Goal: Transaction & Acquisition: Purchase product/service

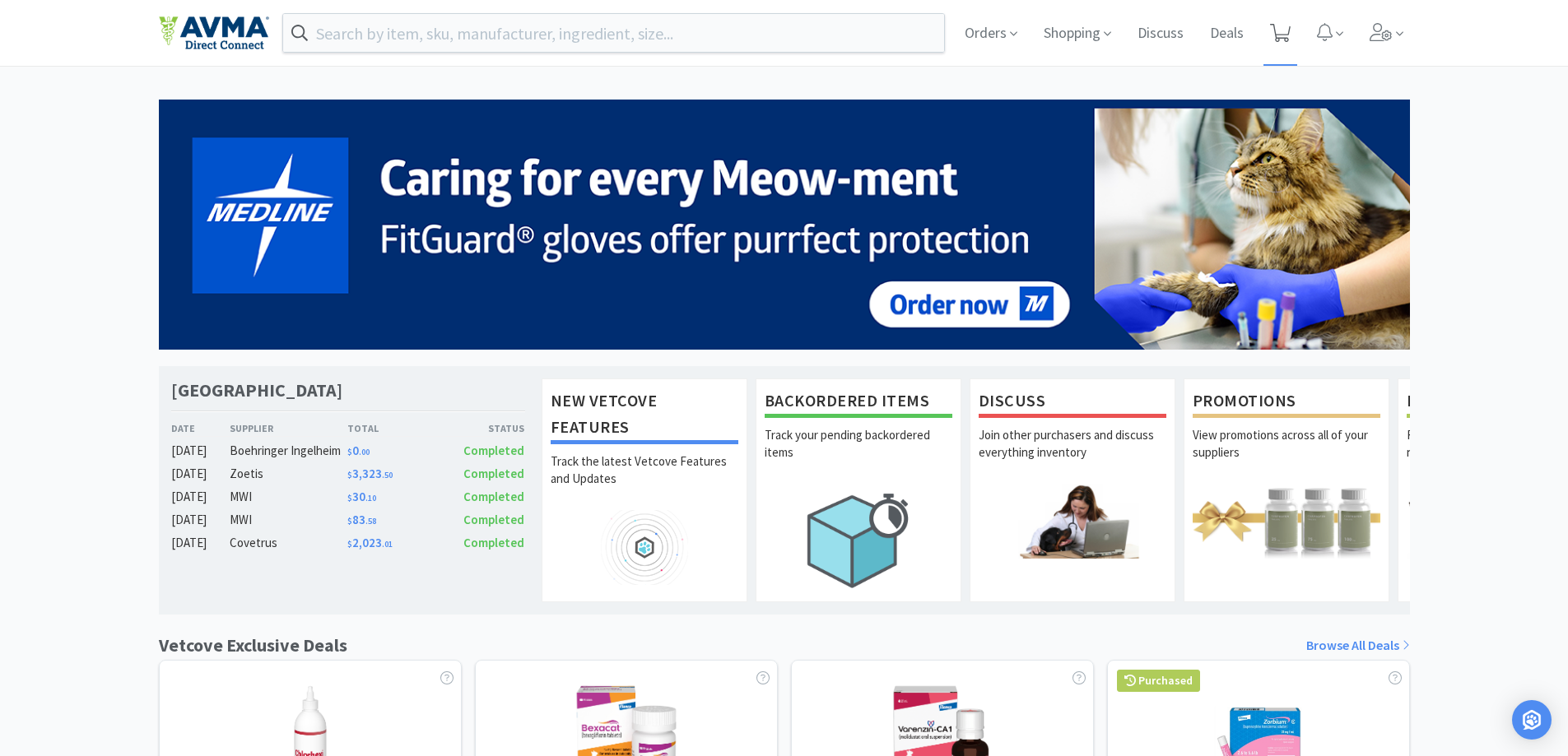
click at [1275, 38] on icon at bounding box center [1280, 33] width 21 height 18
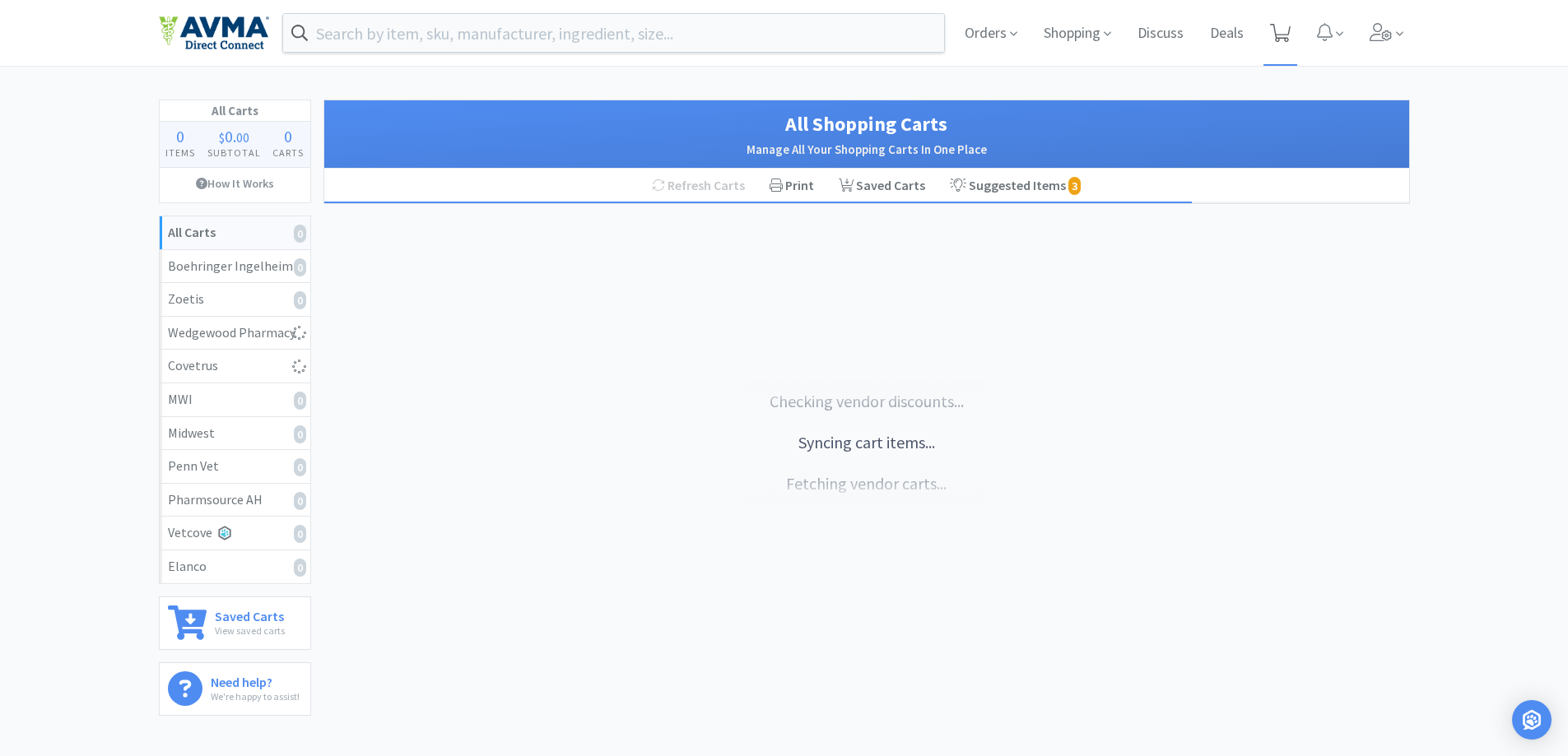
select select "1"
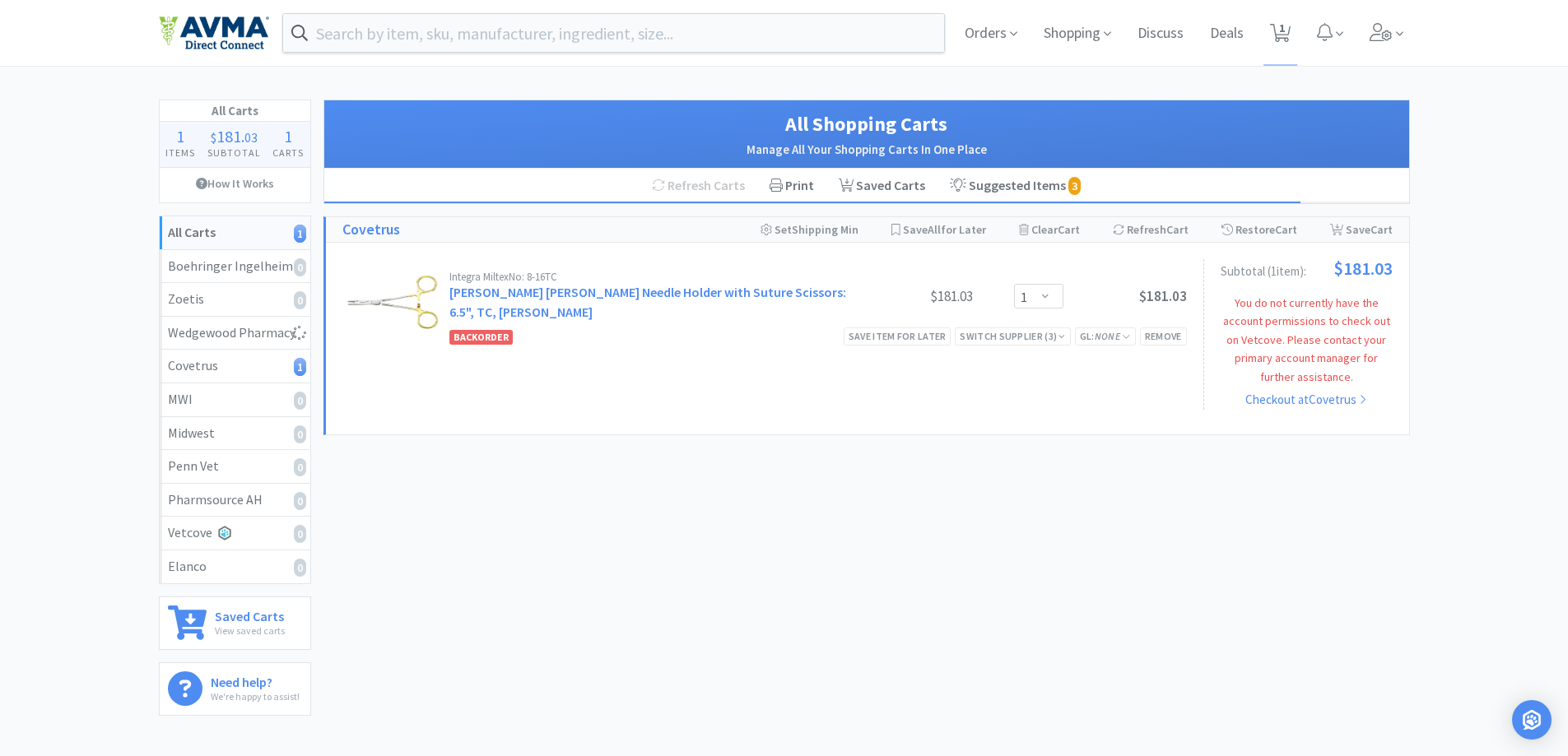
select select "1"
